Goal: Obtain resource: Obtain resource

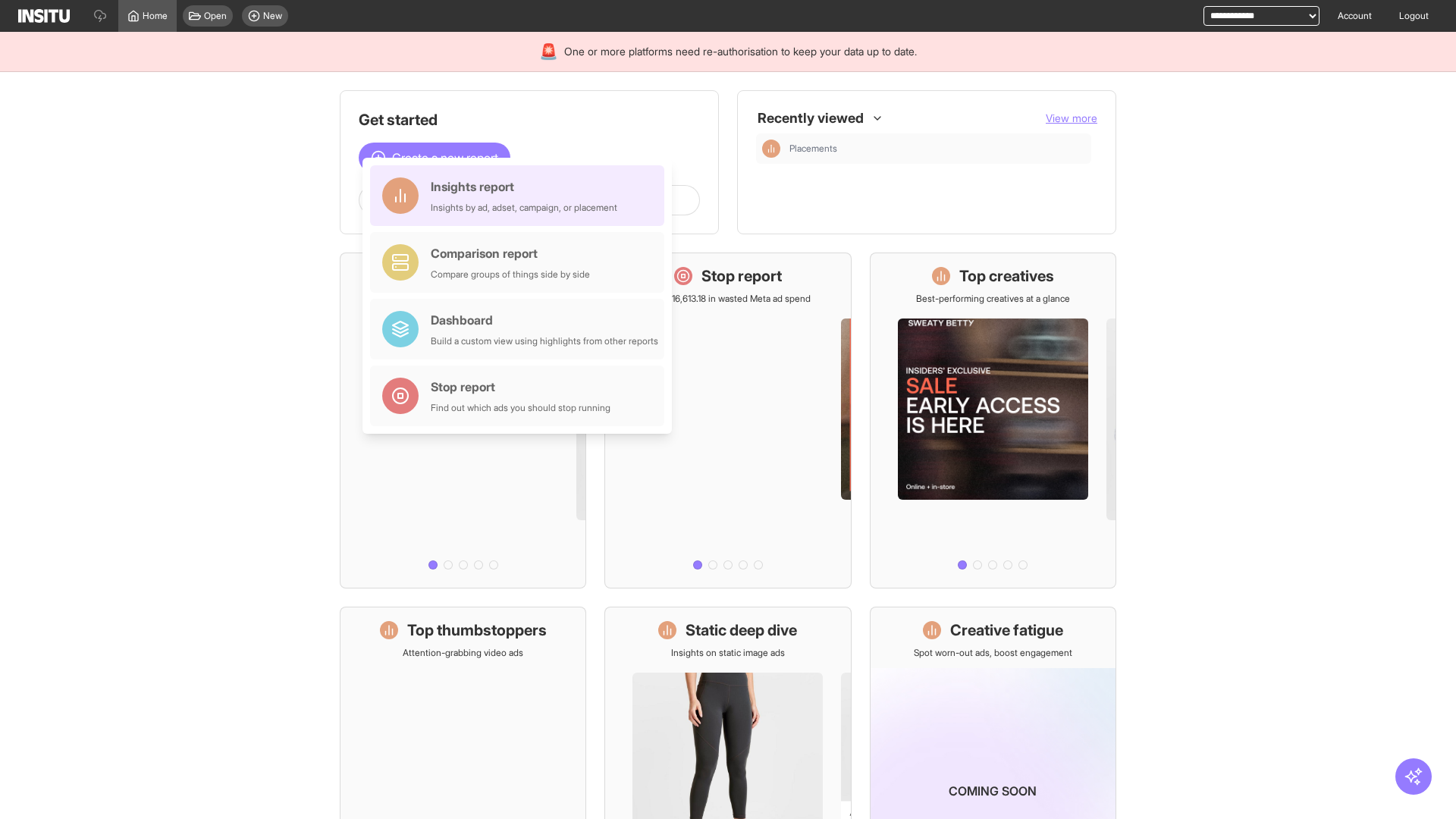
click at [521, 196] on div "Insights report Insights by ad, adset, campaign, or placement" at bounding box center [524, 196] width 186 height 36
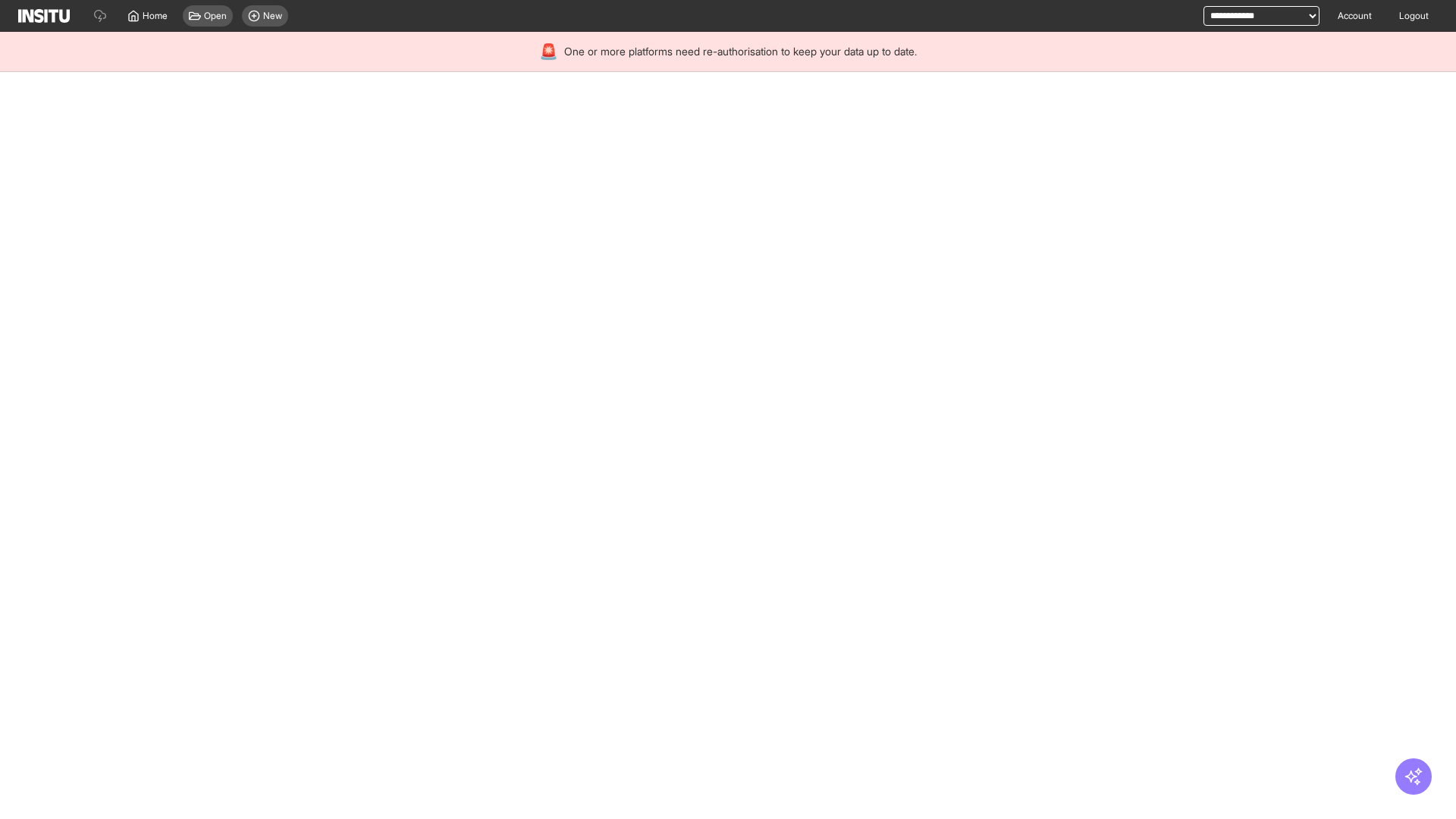
select select "**"
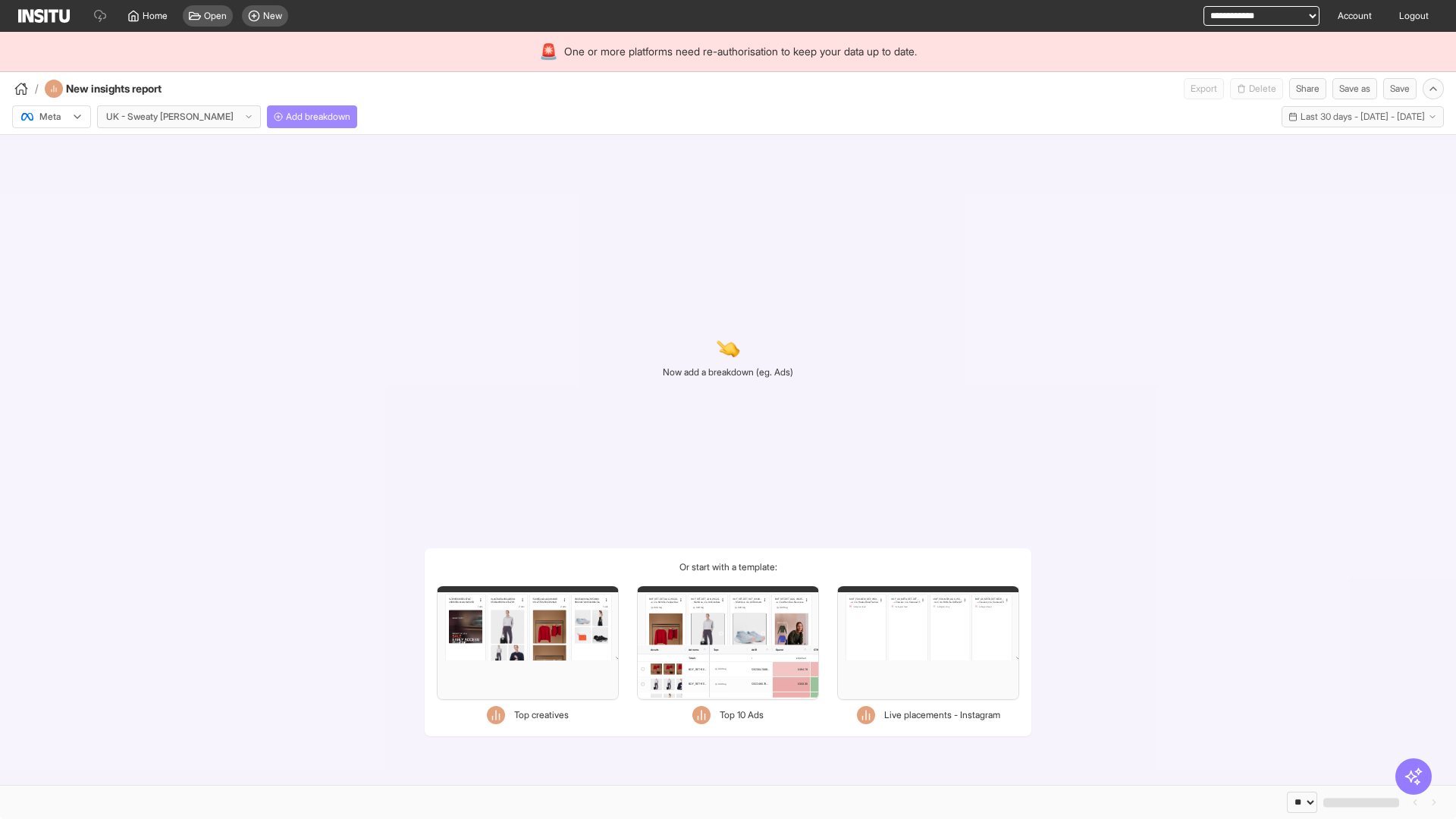
click at [286, 116] on span "Add breakdown" at bounding box center [318, 116] width 65 height 12
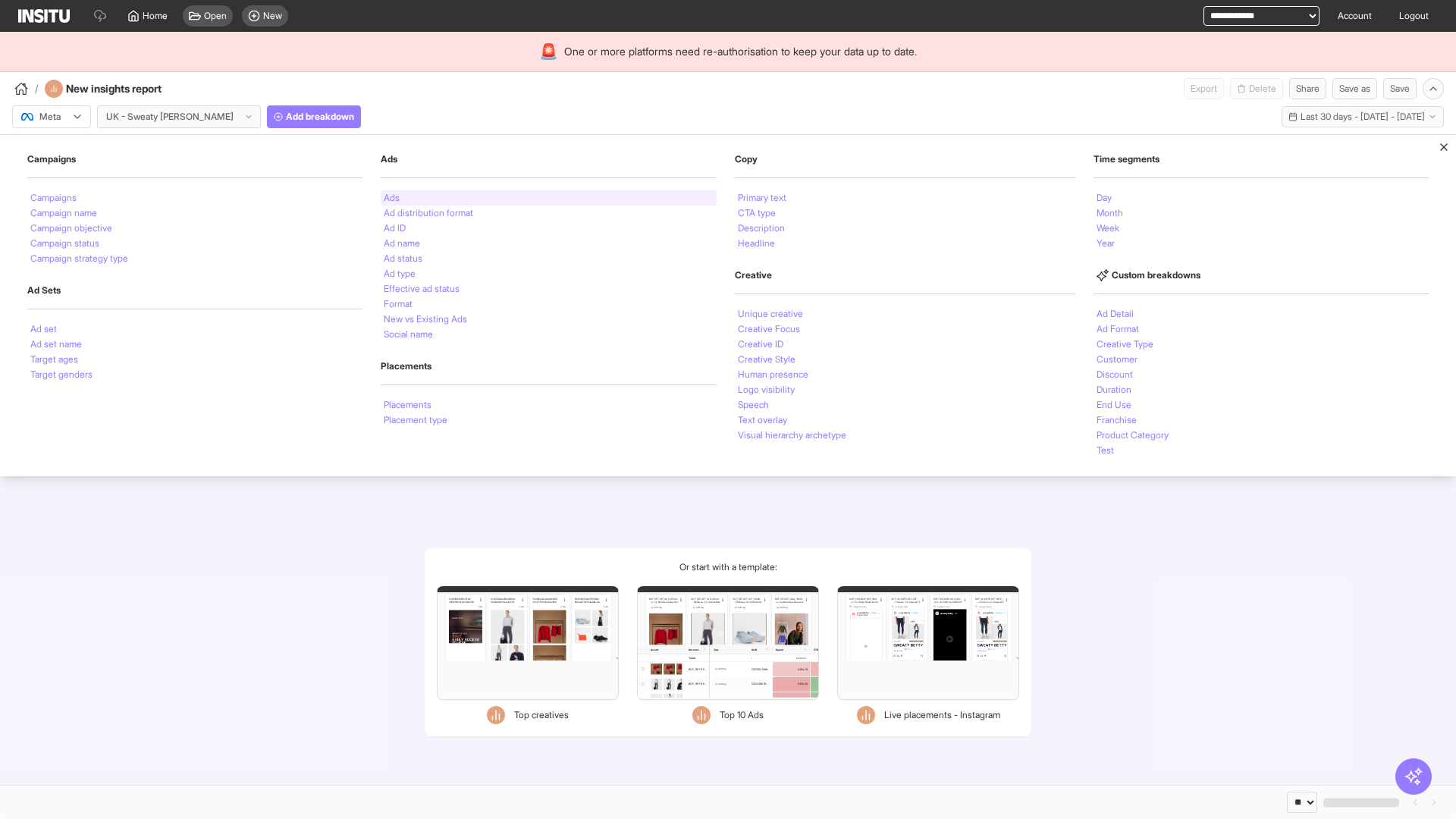
click at [390, 198] on li "Ads" at bounding box center [391, 197] width 16 height 9
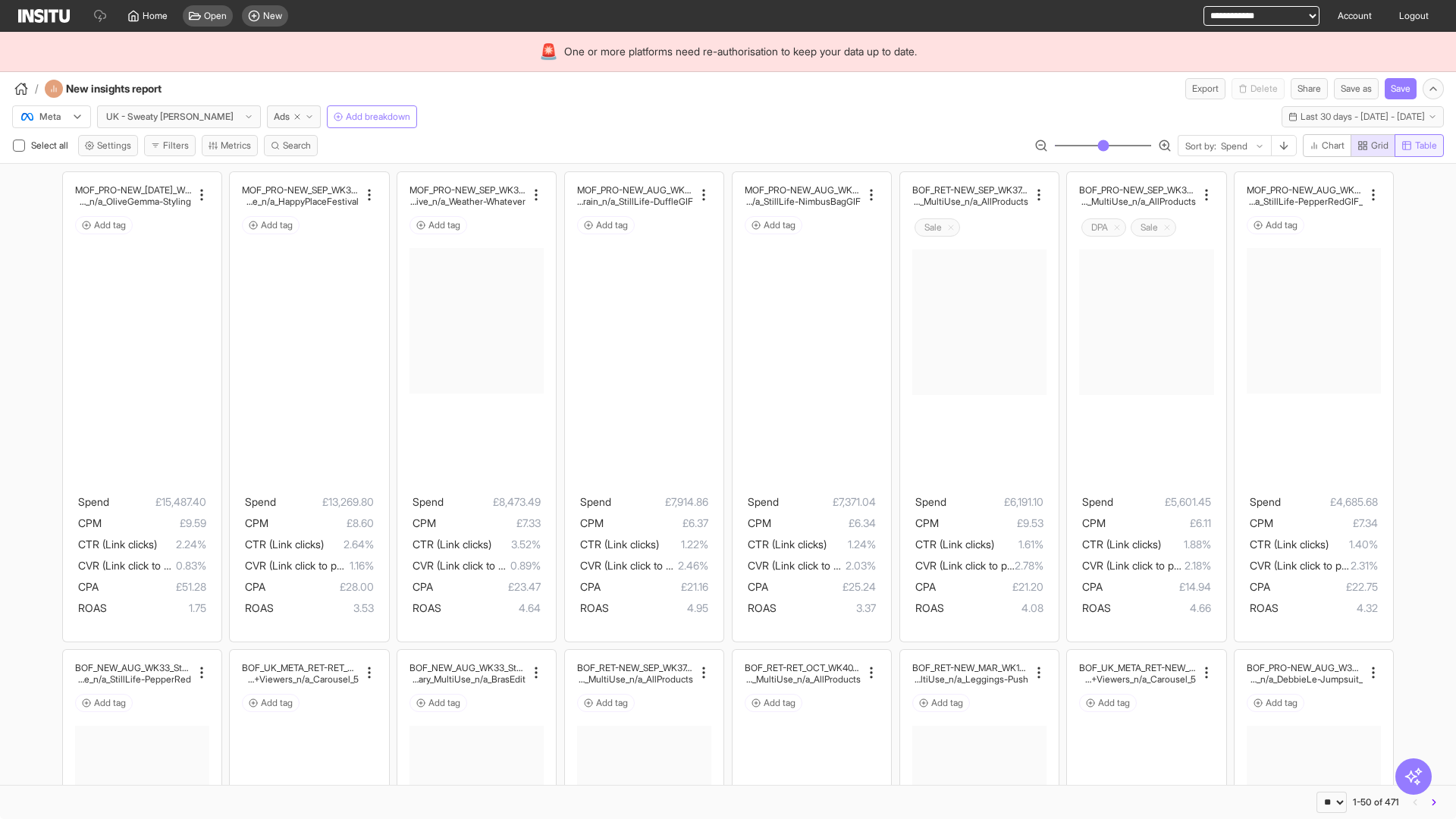
click at [1418, 146] on span "Table" at bounding box center [1427, 146] width 22 height 12
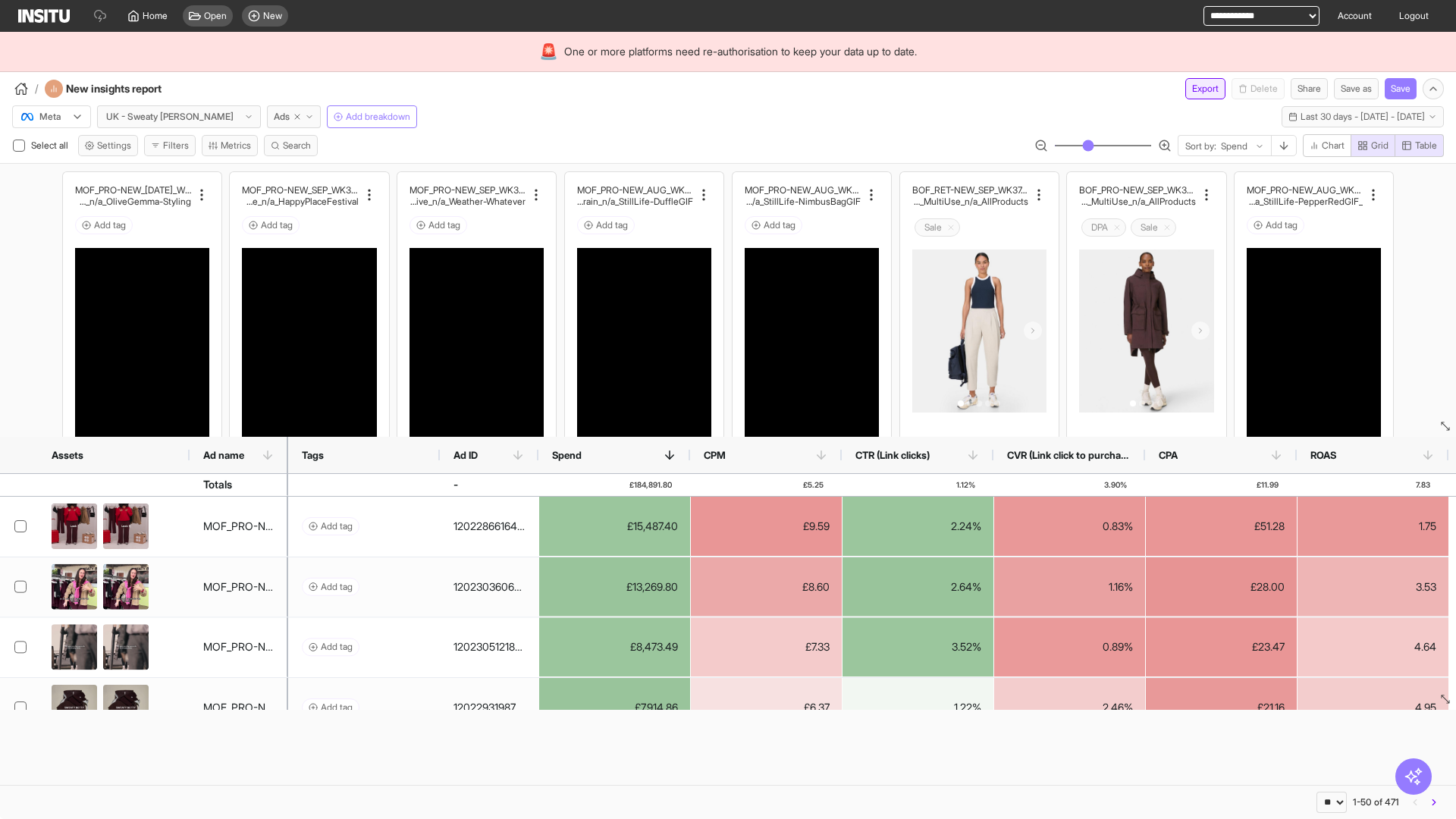
click at [1196, 89] on button "Export" at bounding box center [1205, 89] width 41 height 22
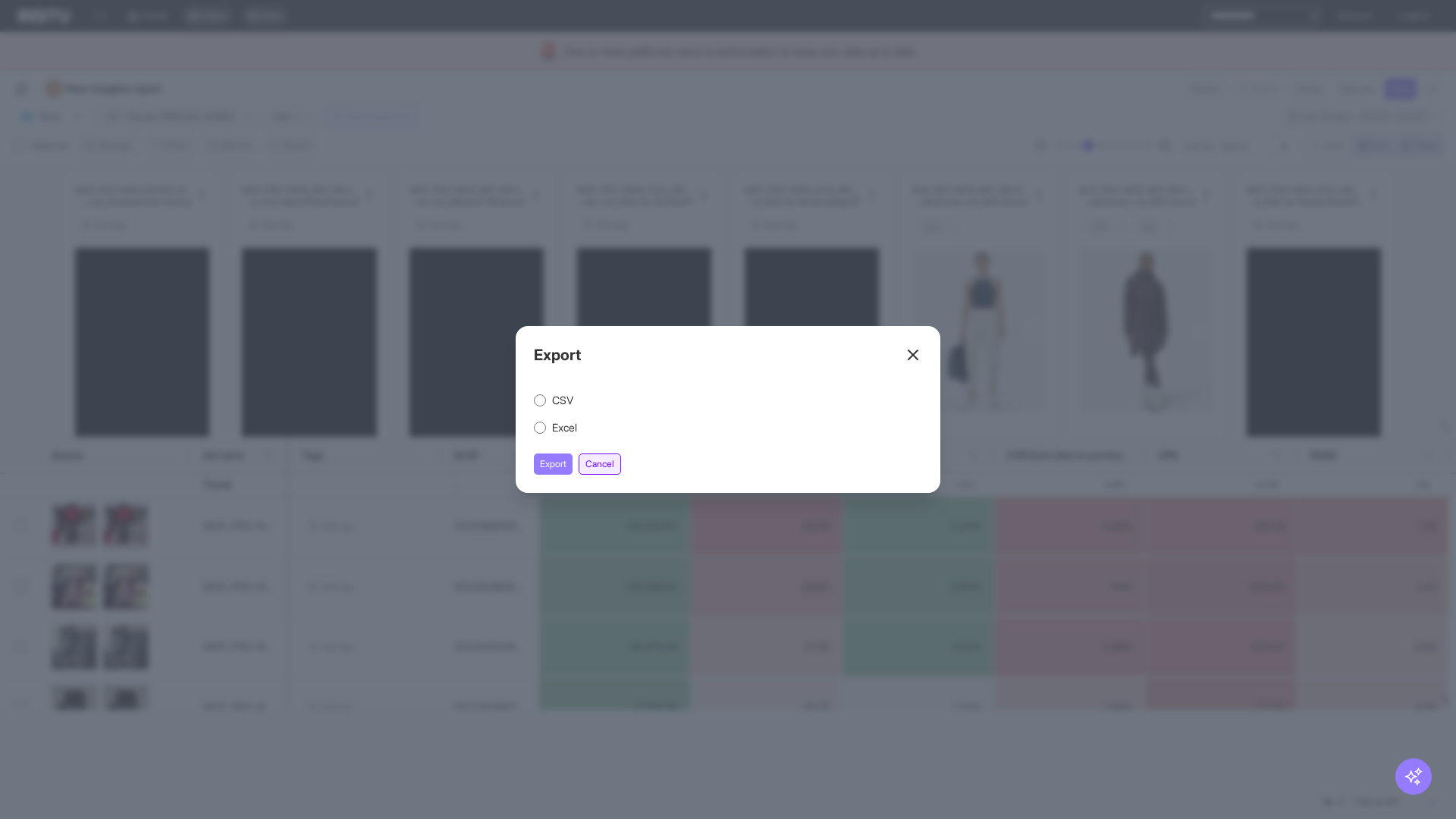
click at [603, 464] on button "Cancel" at bounding box center [599, 464] width 42 height 22
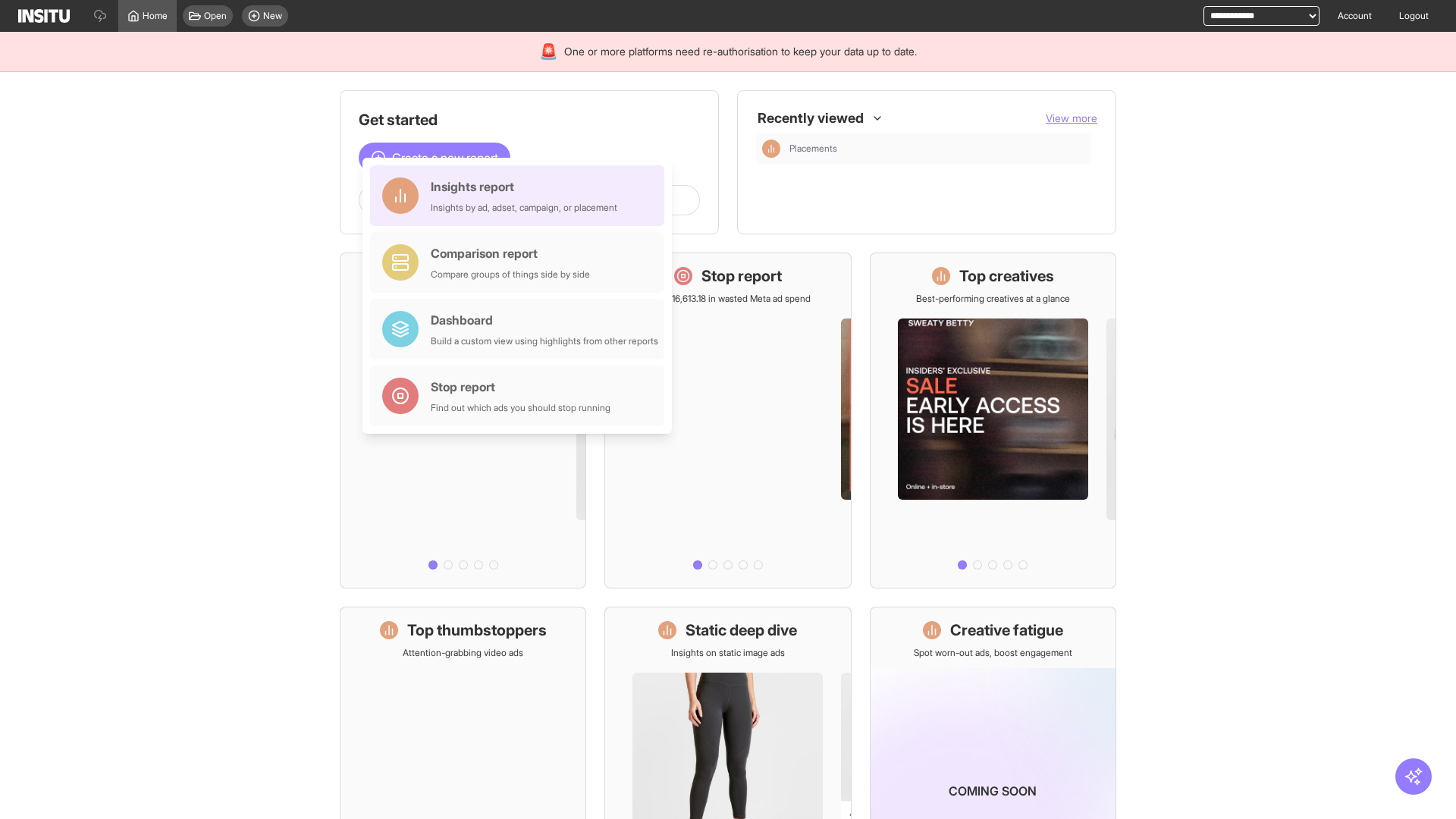
click at [521, 196] on div "Insights report Insights by ad, adset, campaign, or placement" at bounding box center [524, 196] width 186 height 36
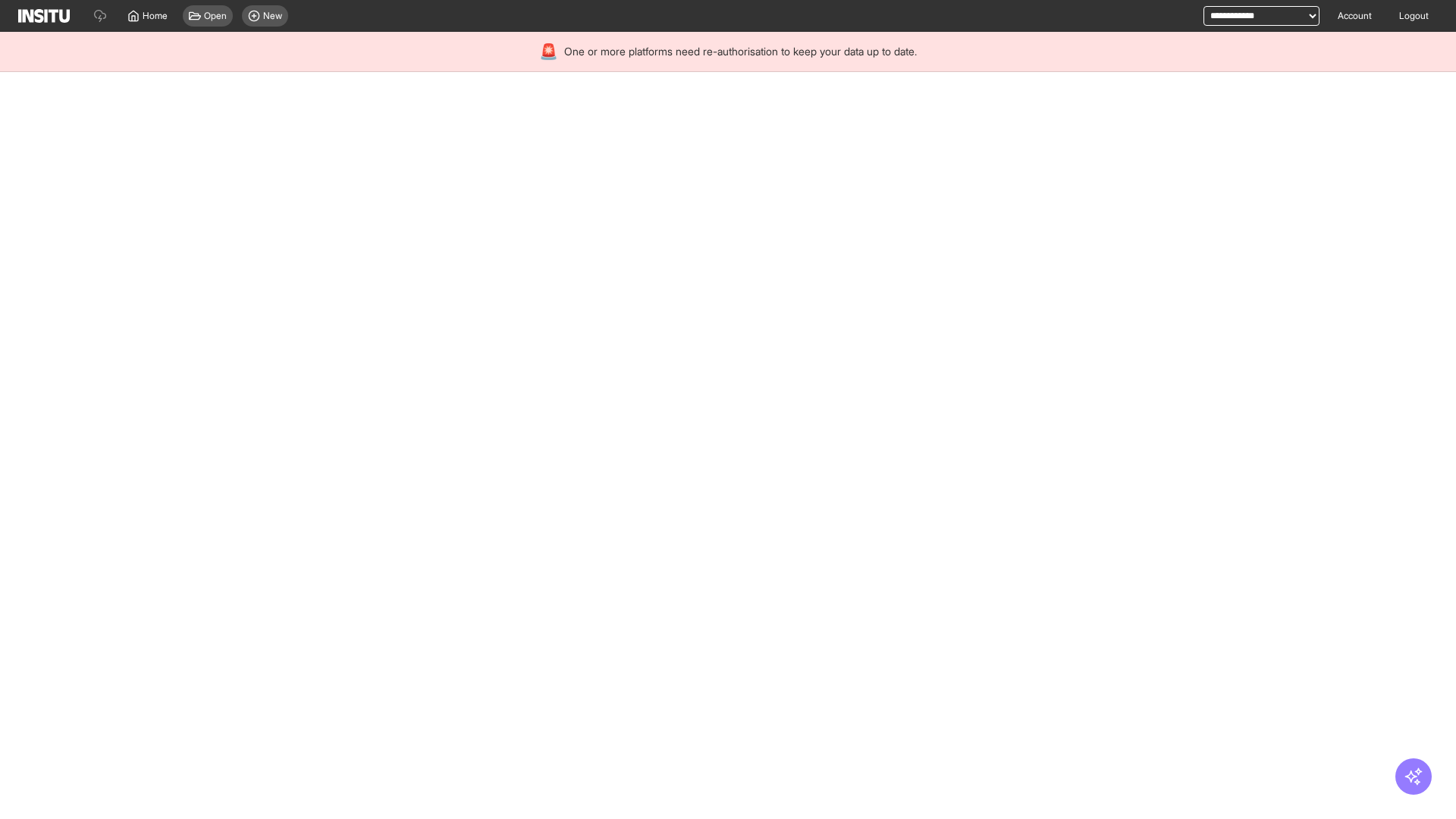
select select "**"
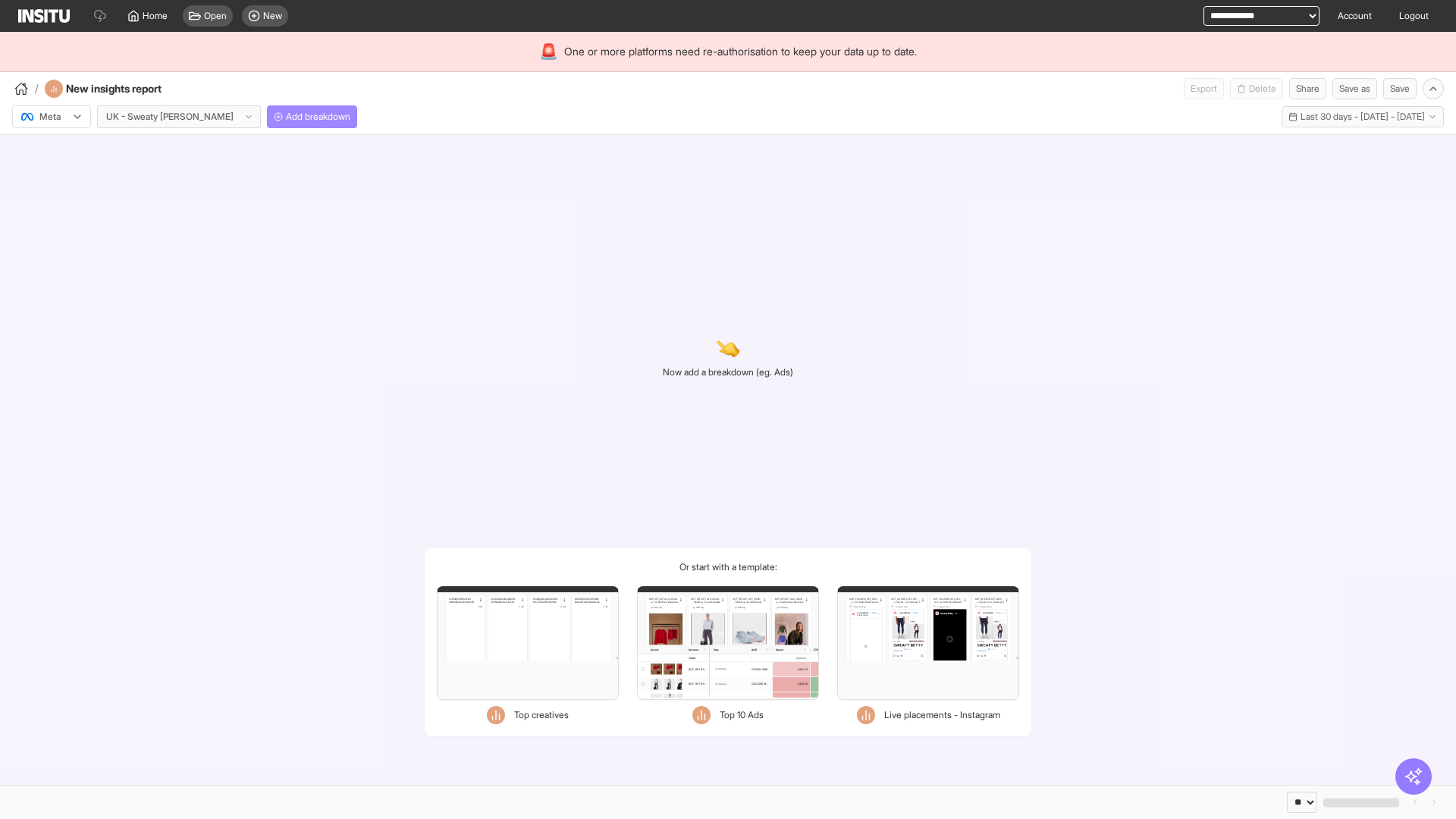
click at [286, 116] on span "Add breakdown" at bounding box center [318, 116] width 65 height 12
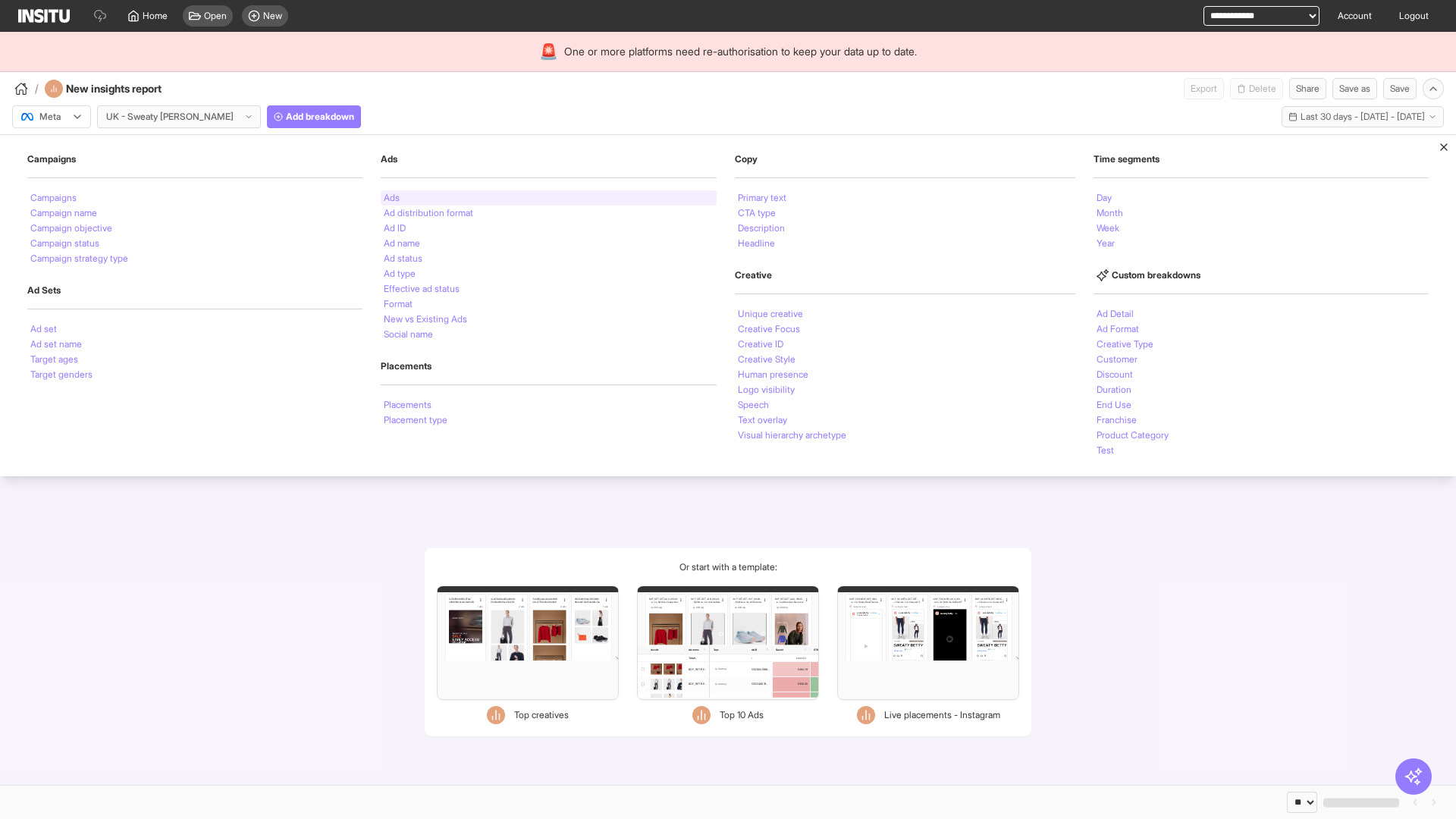
click at [390, 198] on li "Ads" at bounding box center [391, 197] width 16 height 9
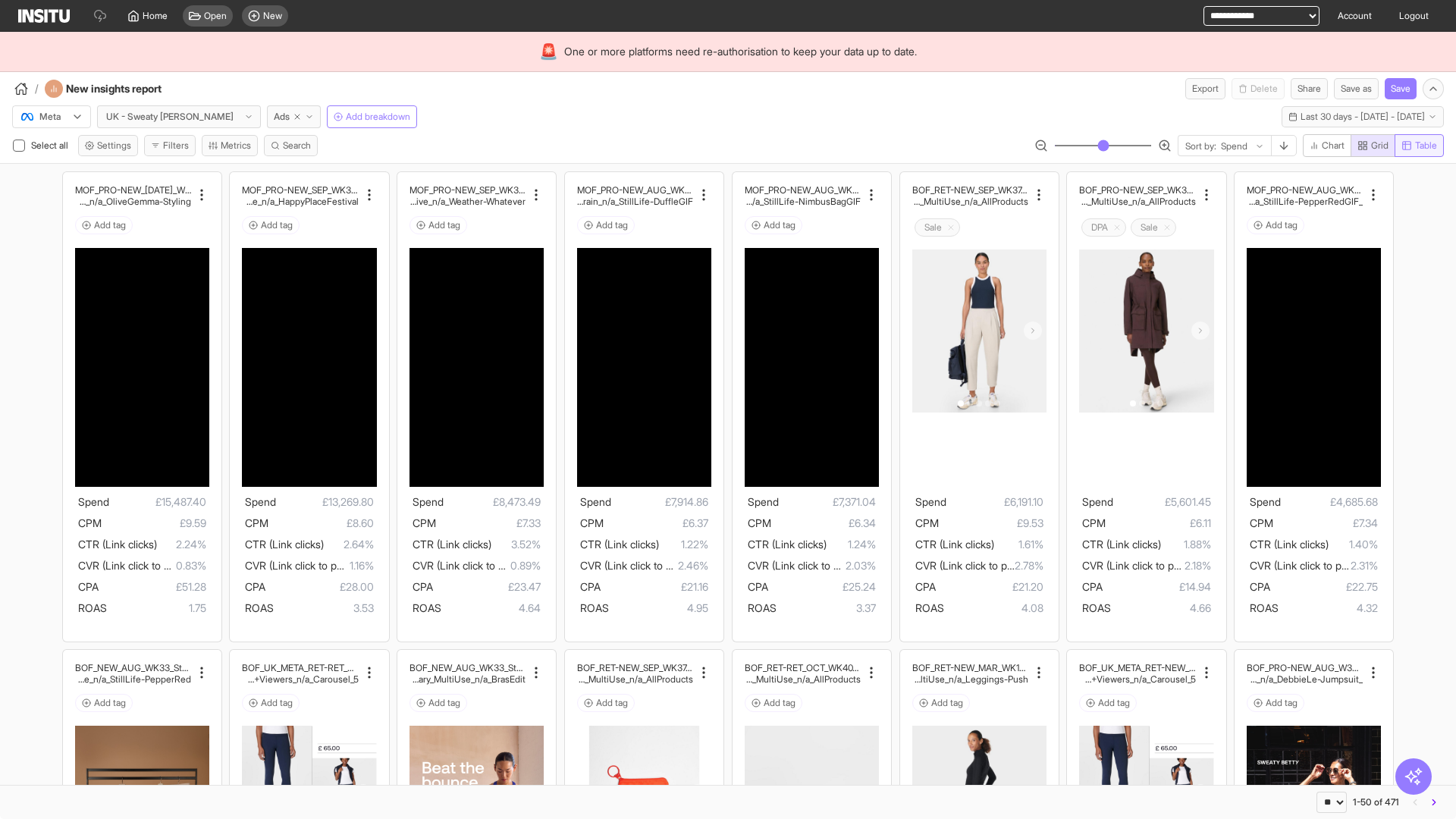
click at [1418, 146] on span "Table" at bounding box center [1427, 146] width 22 height 12
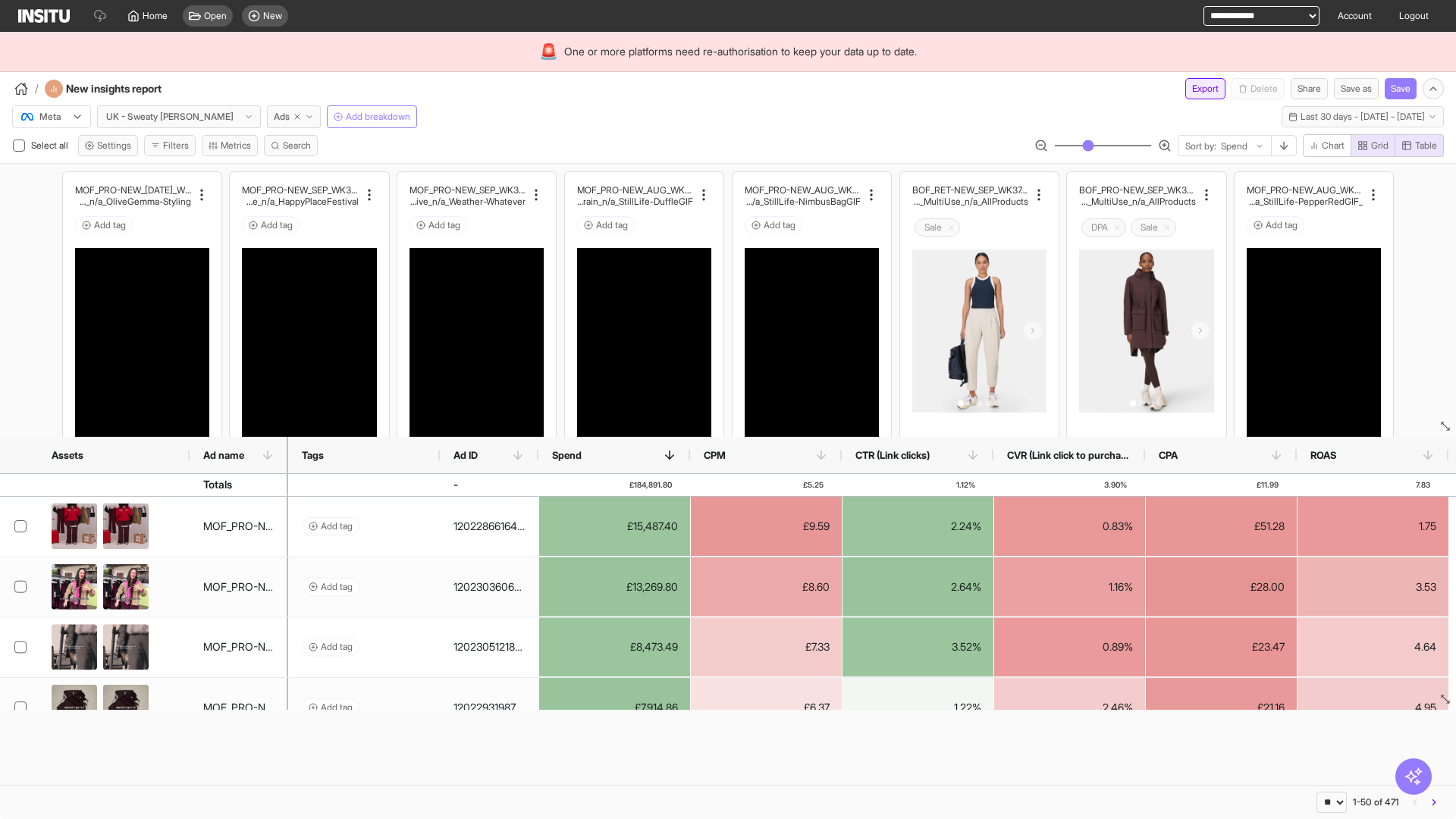
click at [1196, 89] on button "Export" at bounding box center [1205, 89] width 41 height 22
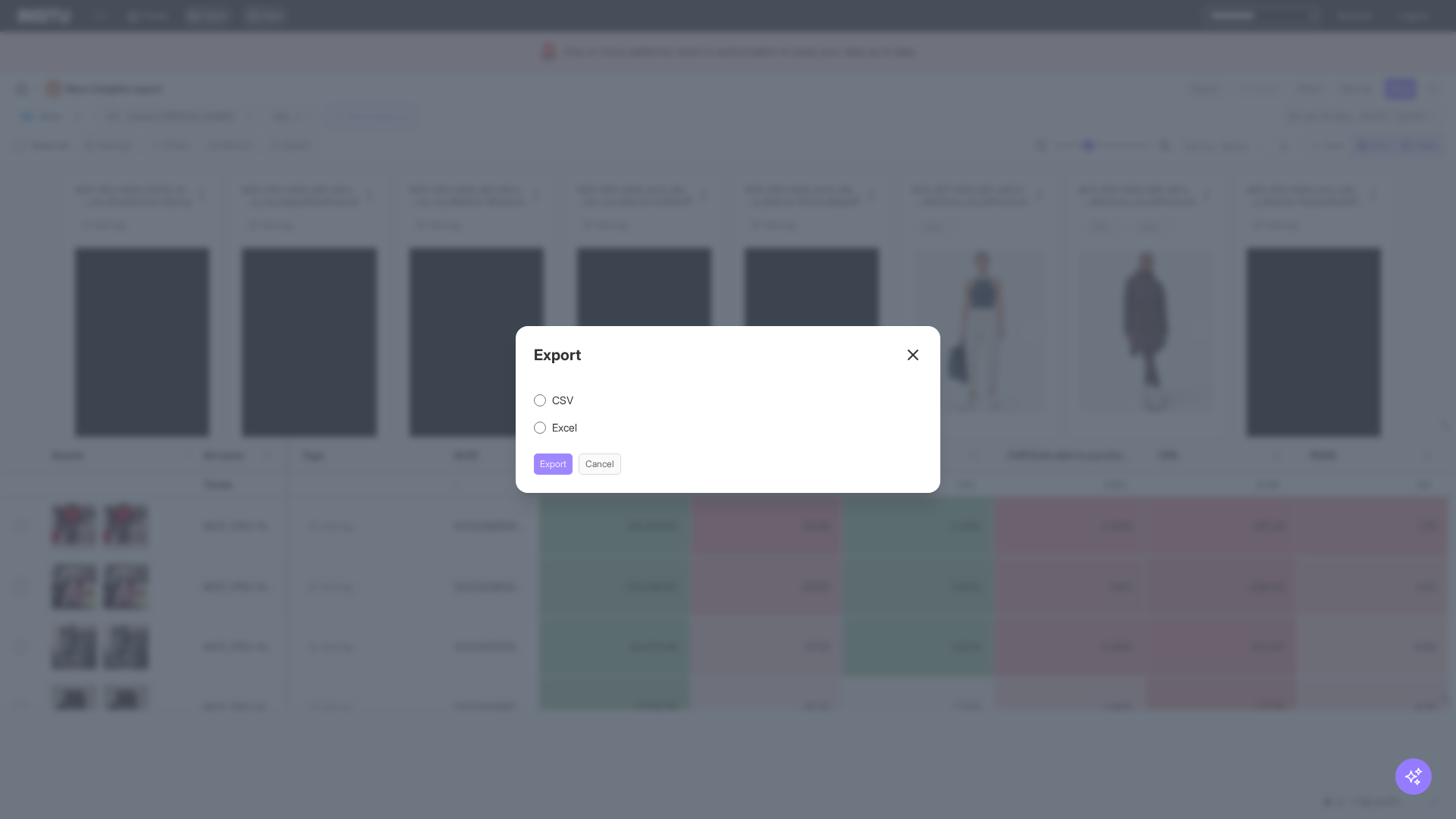
click at [553, 464] on button "Export" at bounding box center [553, 464] width 39 height 22
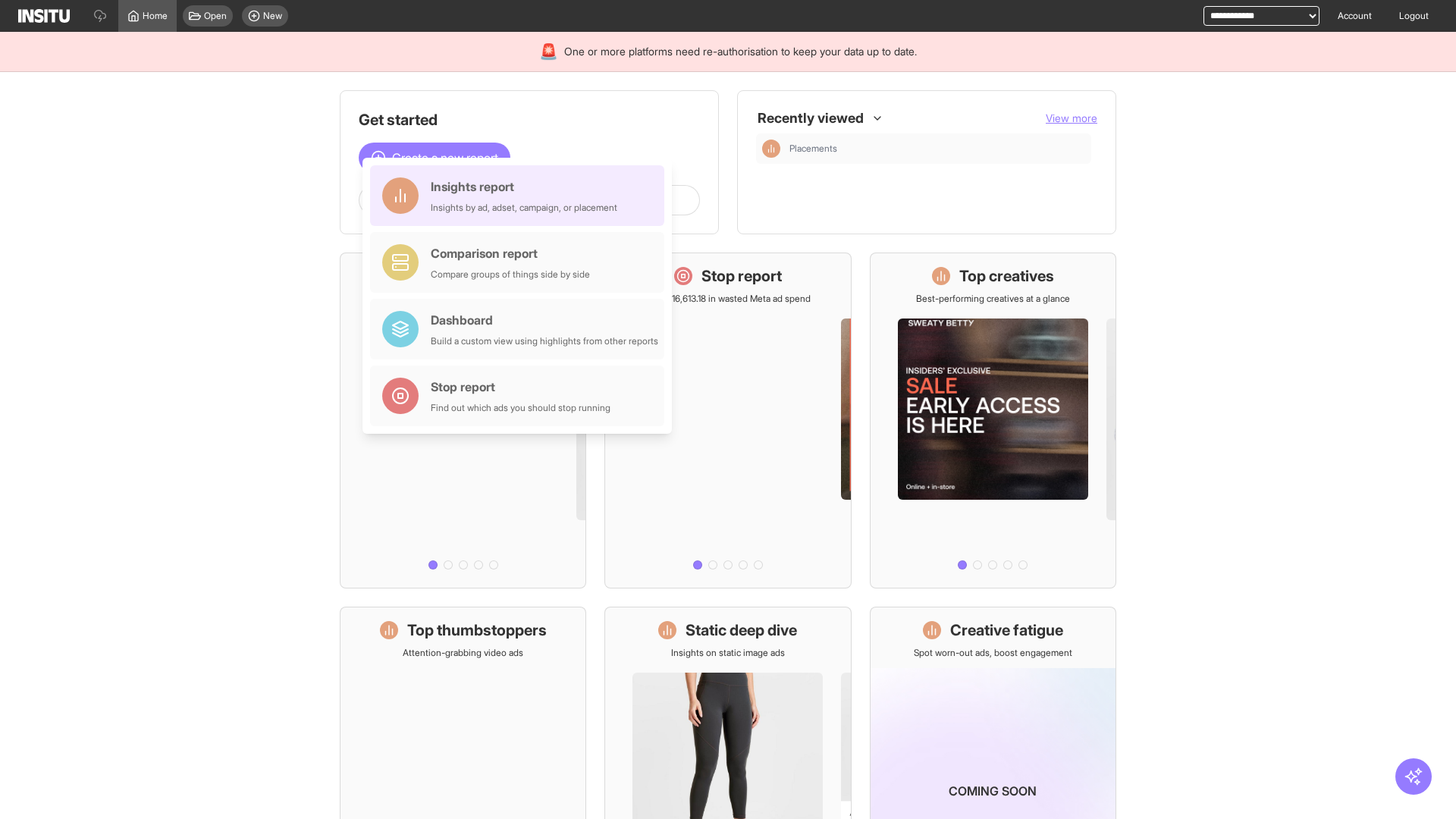
click at [521, 196] on div "Insights report Insights by ad, adset, campaign, or placement" at bounding box center [524, 196] width 186 height 36
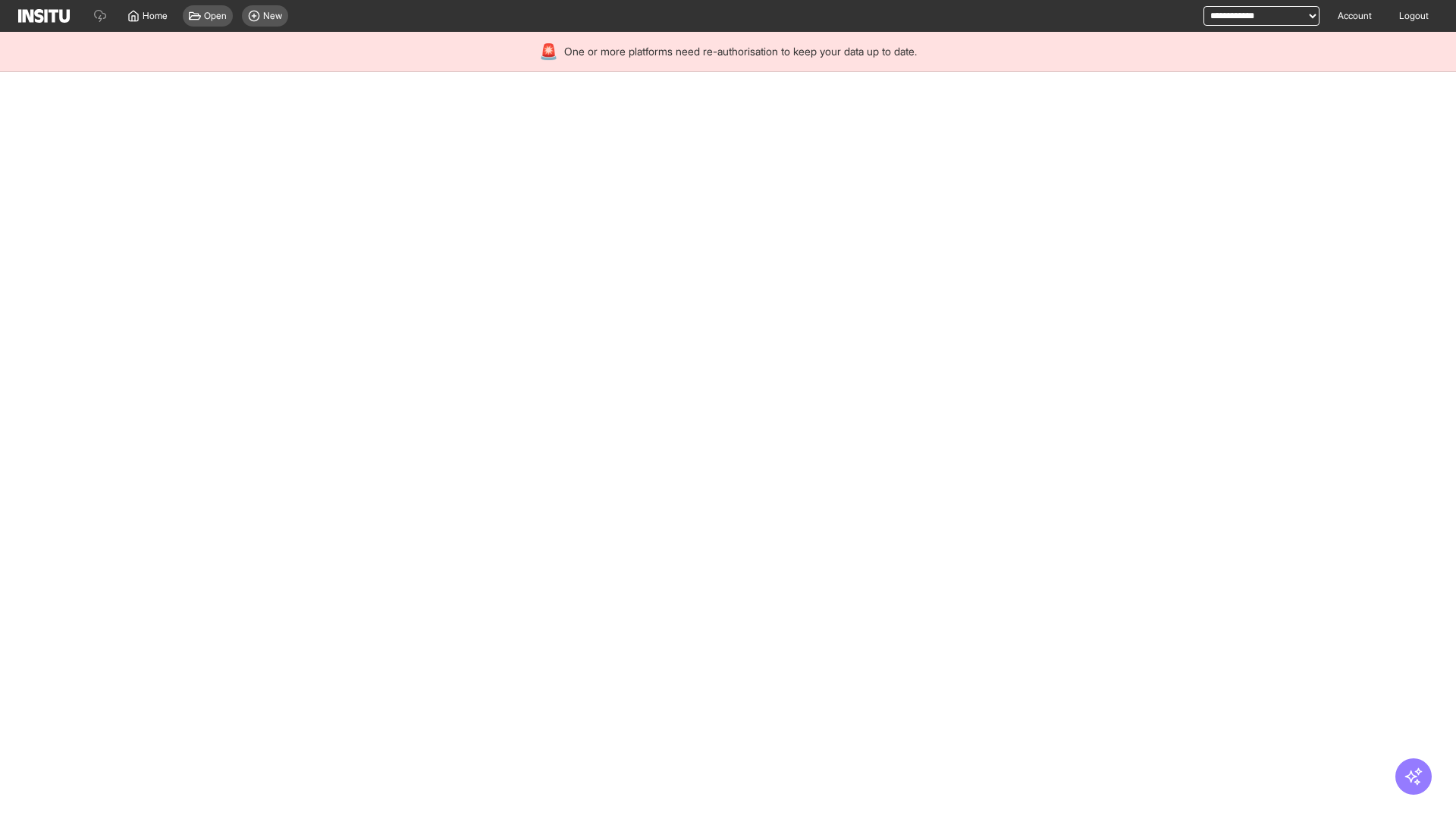
select select "**"
